Goal: Task Accomplishment & Management: Manage account settings

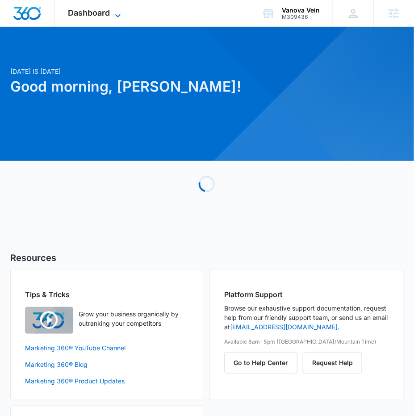
click at [116, 15] on icon at bounding box center [117, 15] width 11 height 11
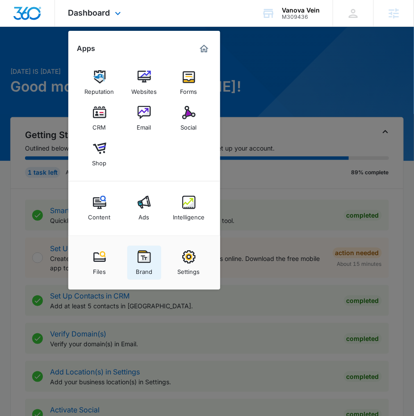
click at [154, 256] on link "Brand" at bounding box center [144, 263] width 34 height 34
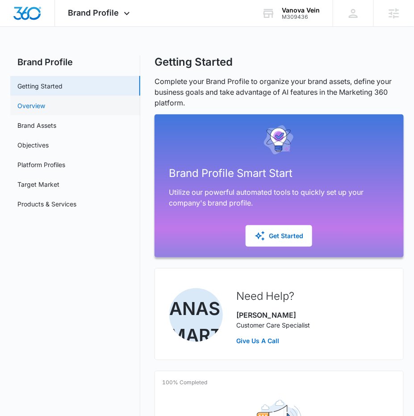
click at [45, 101] on link "Overview" at bounding box center [31, 105] width 28 height 9
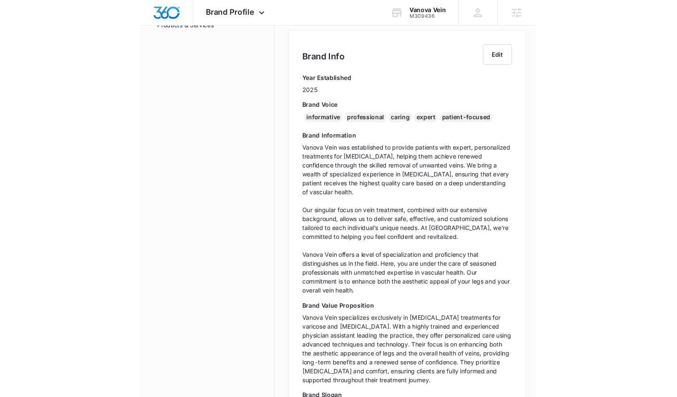
scroll to position [187, 0]
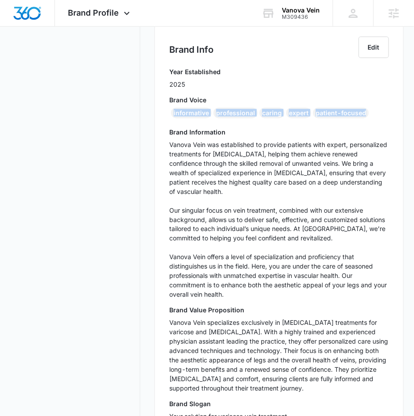
drag, startPoint x: 377, startPoint y: 117, endPoint x: 164, endPoint y: 113, distance: 213.0
click at [164, 112] on div "Brand Info Edit Year Established 2025 Brand Voice informative professional cari…" at bounding box center [278, 232] width 249 height 420
copy div "informative professional caring expert patient-focused"
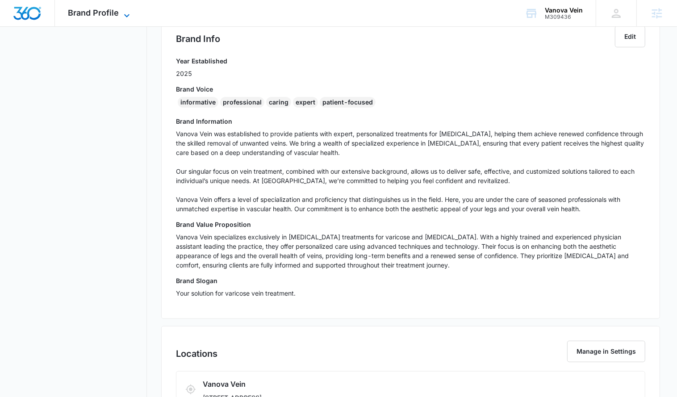
click at [104, 13] on span "Brand Profile" at bounding box center [93, 12] width 51 height 9
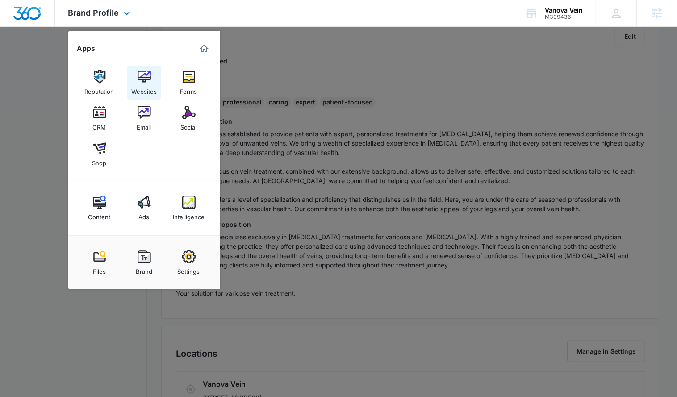
click at [138, 87] on div "Websites" at bounding box center [143, 89] width 25 height 12
